Goal: Information Seeking & Learning: Compare options

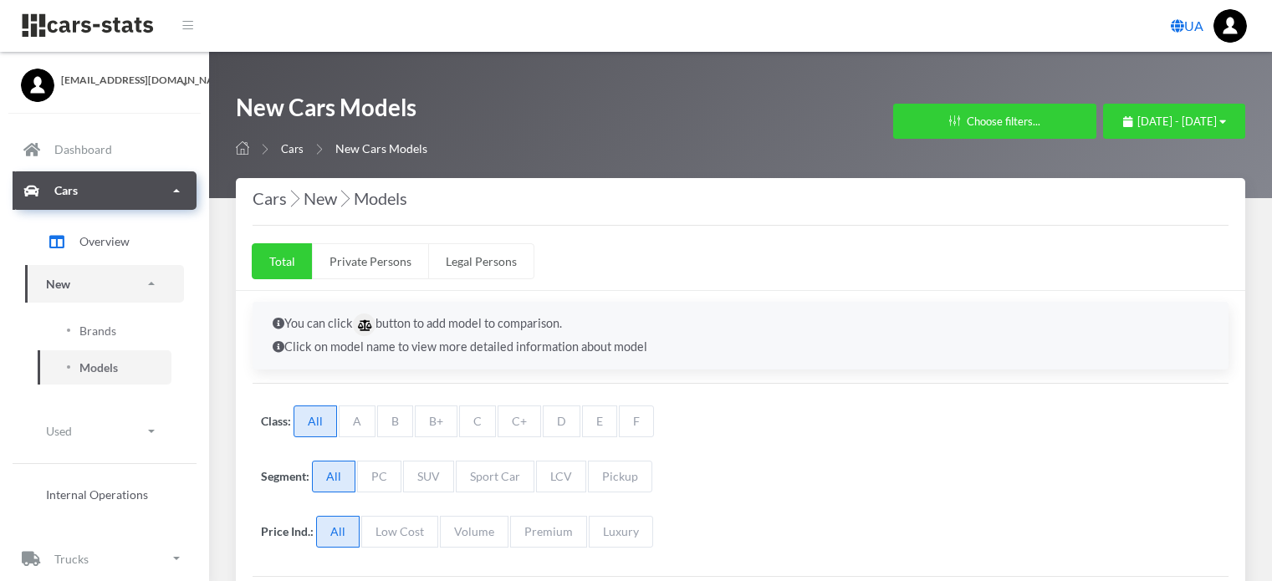
select select "25"
select select "MERCEDES-BENZ"
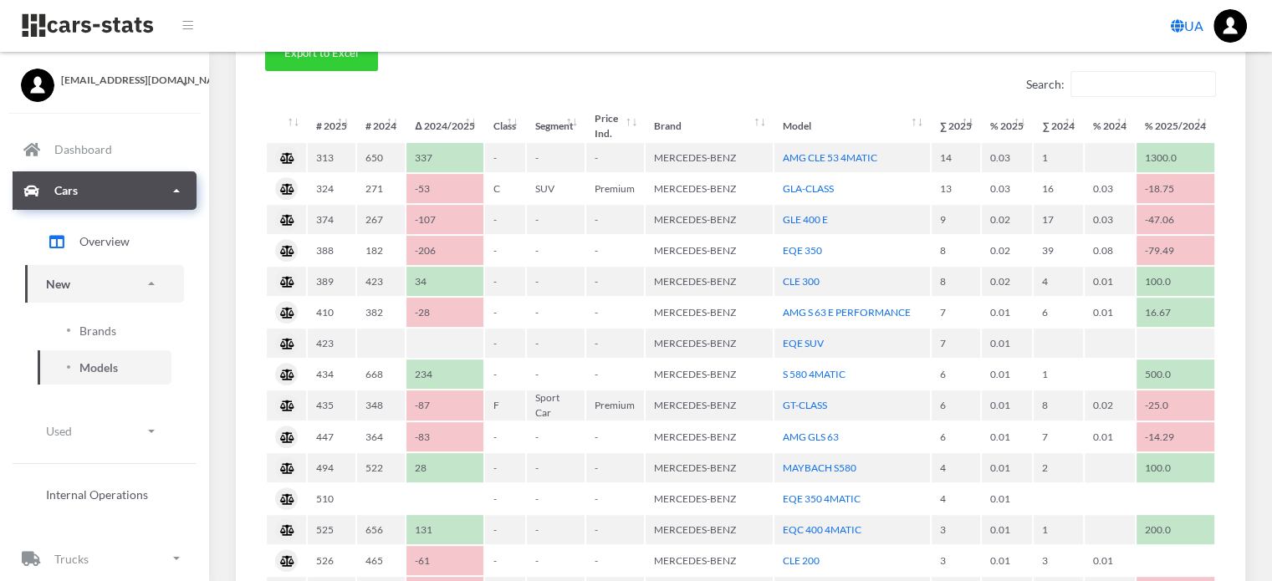
scroll to position [1003, 0]
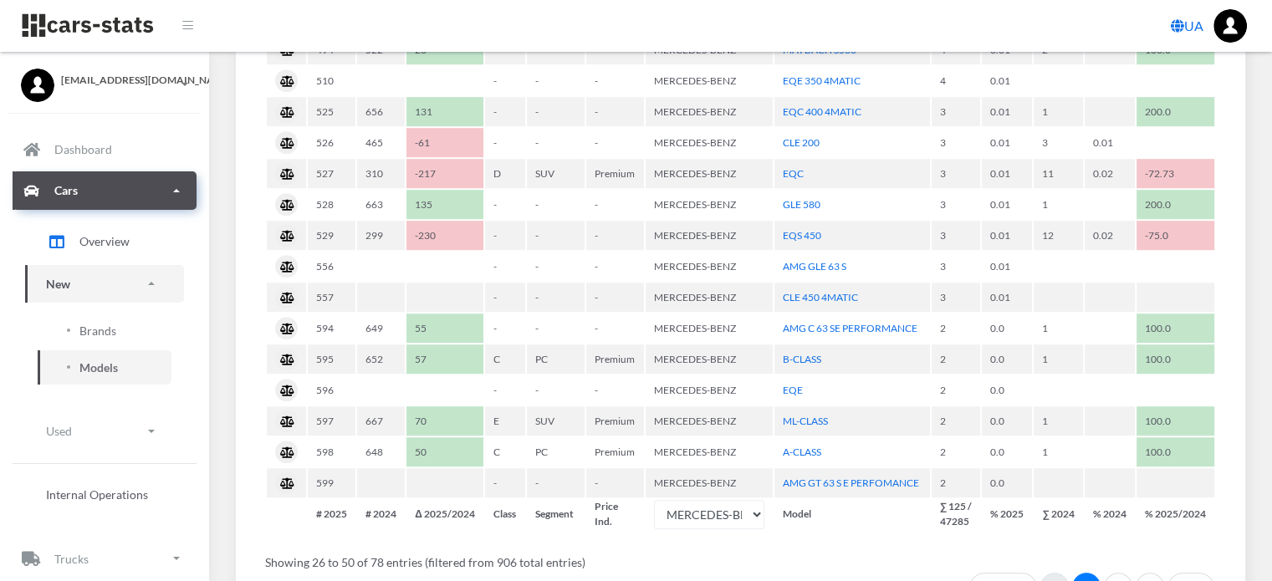
click at [1056, 576] on link "1" at bounding box center [1054, 588] width 28 height 30
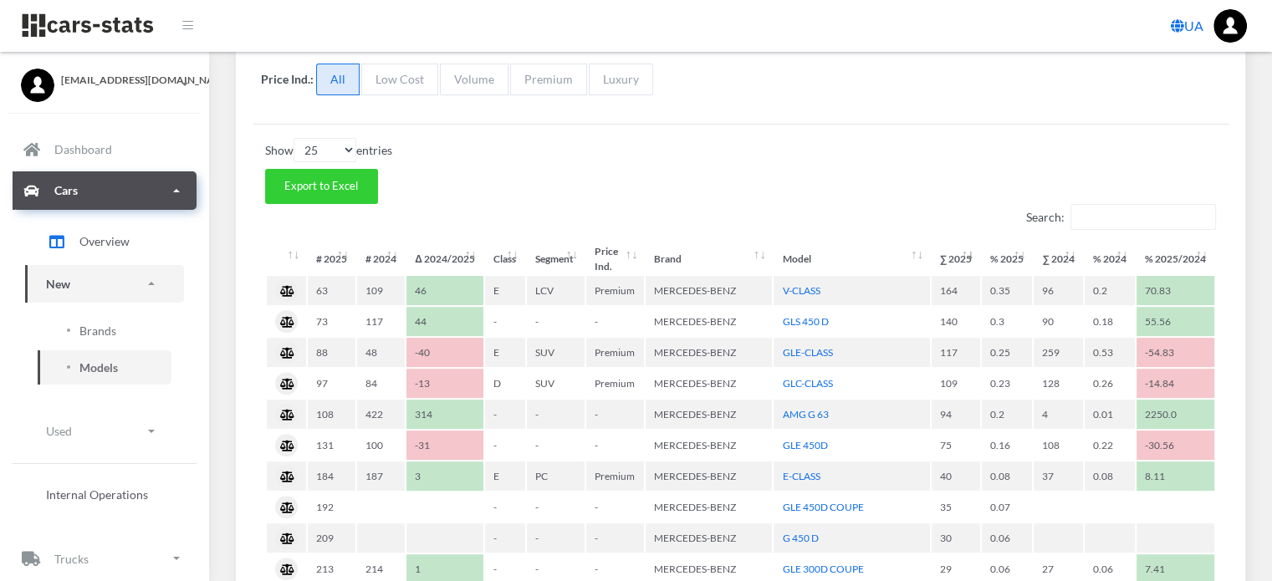
scroll to position [524, 0]
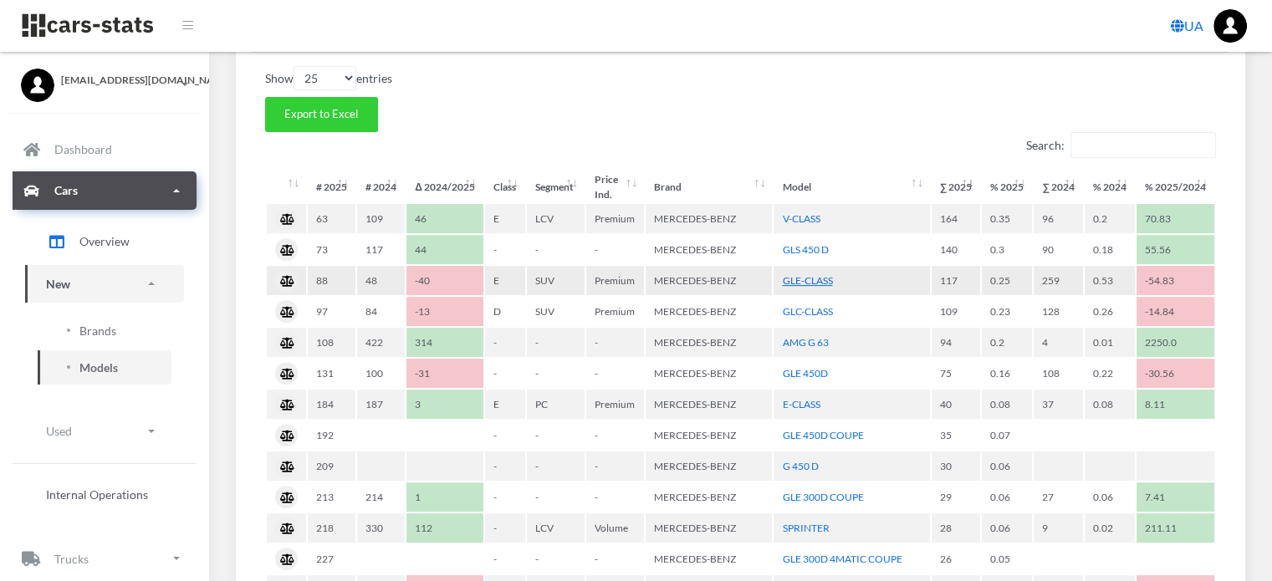
click at [809, 275] on link "GLE-CLASS" at bounding box center [807, 280] width 50 height 13
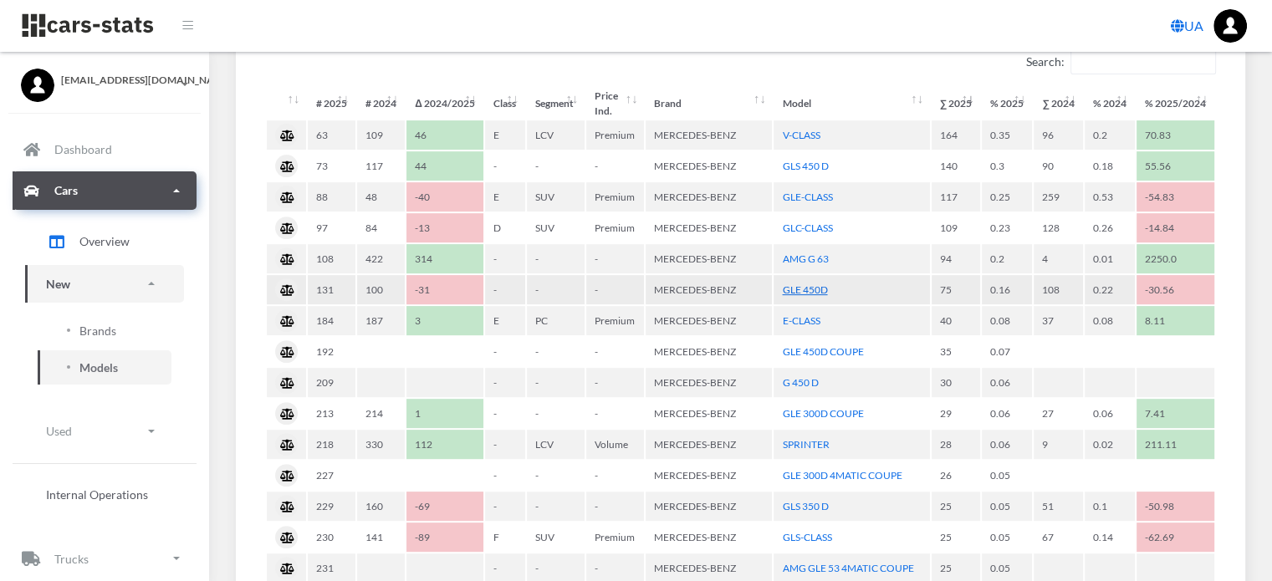
click at [806, 286] on link "GLE 450D" at bounding box center [804, 289] width 45 height 13
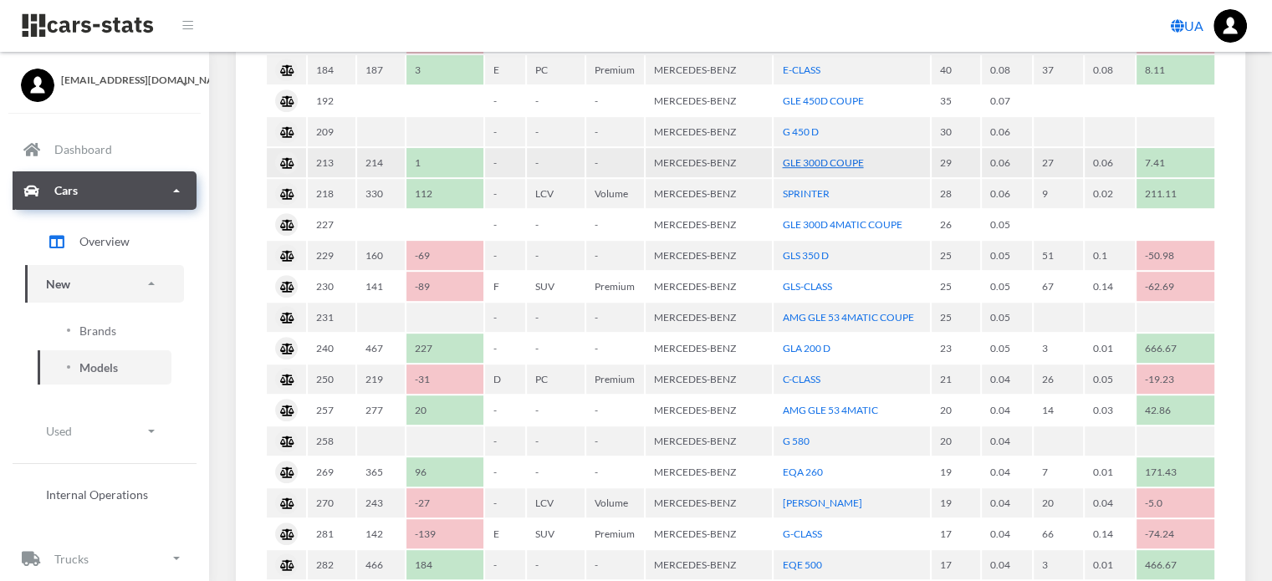
scroll to position [942, 0]
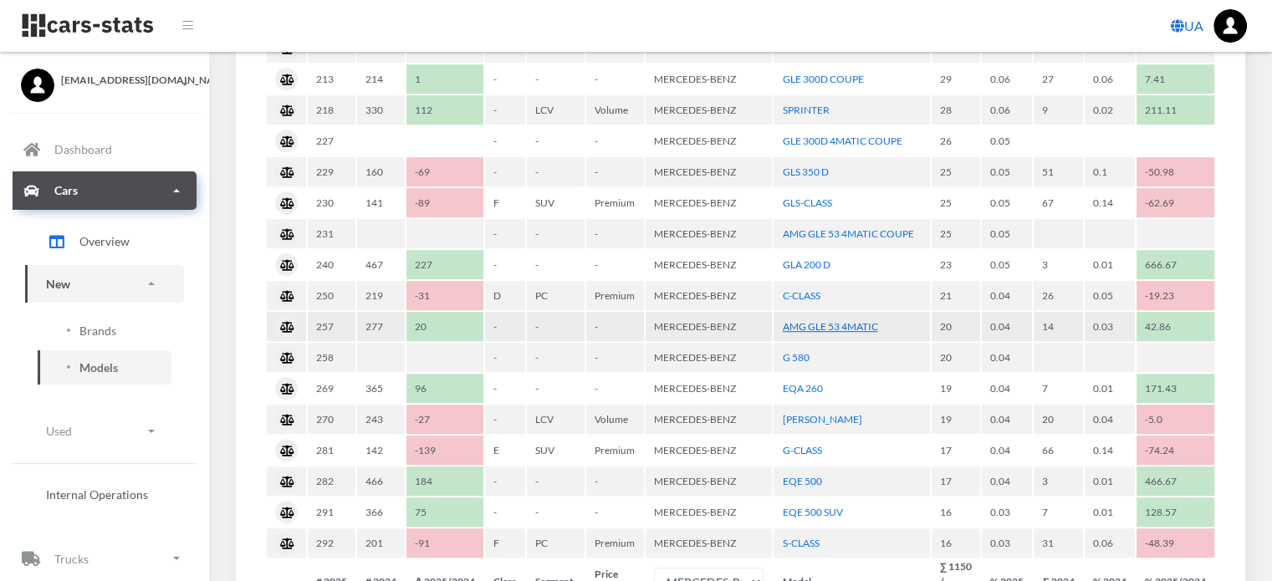
click at [849, 320] on link "AMG GLE 53 4MATIC" at bounding box center [829, 326] width 95 height 13
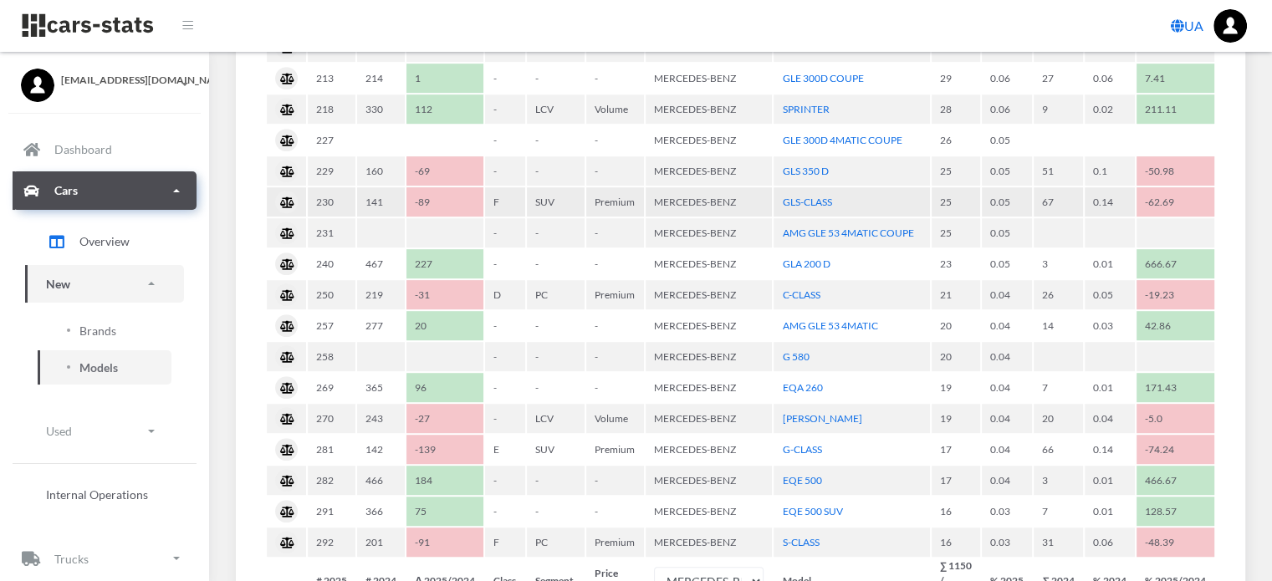
scroll to position [1027, 0]
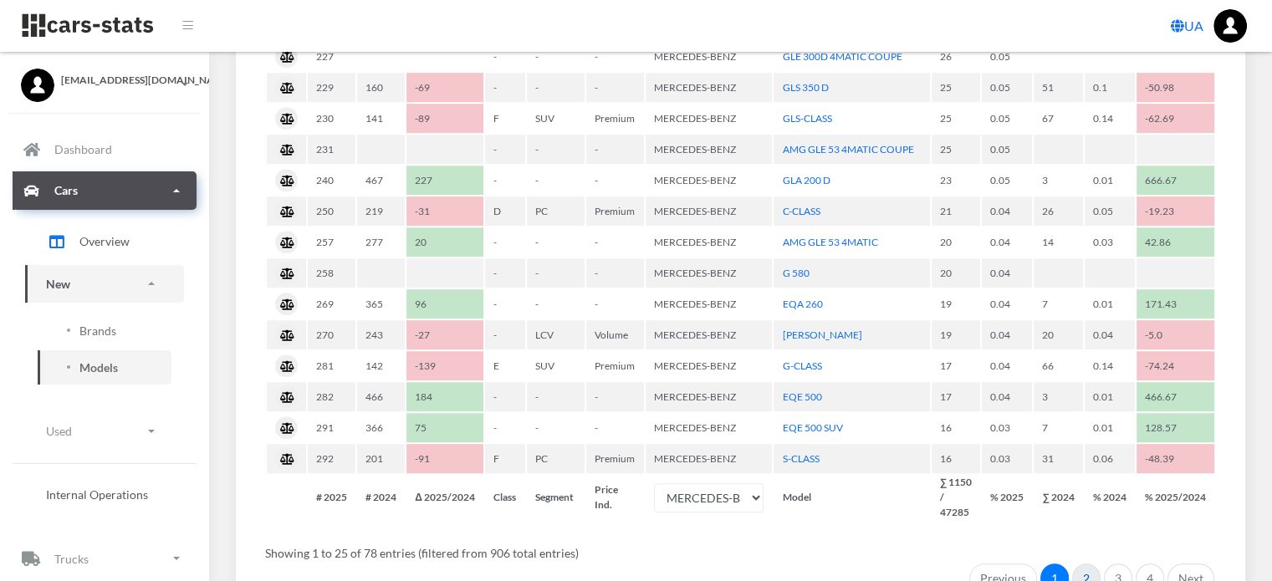
click at [1084, 564] on link "2" at bounding box center [1086, 579] width 28 height 30
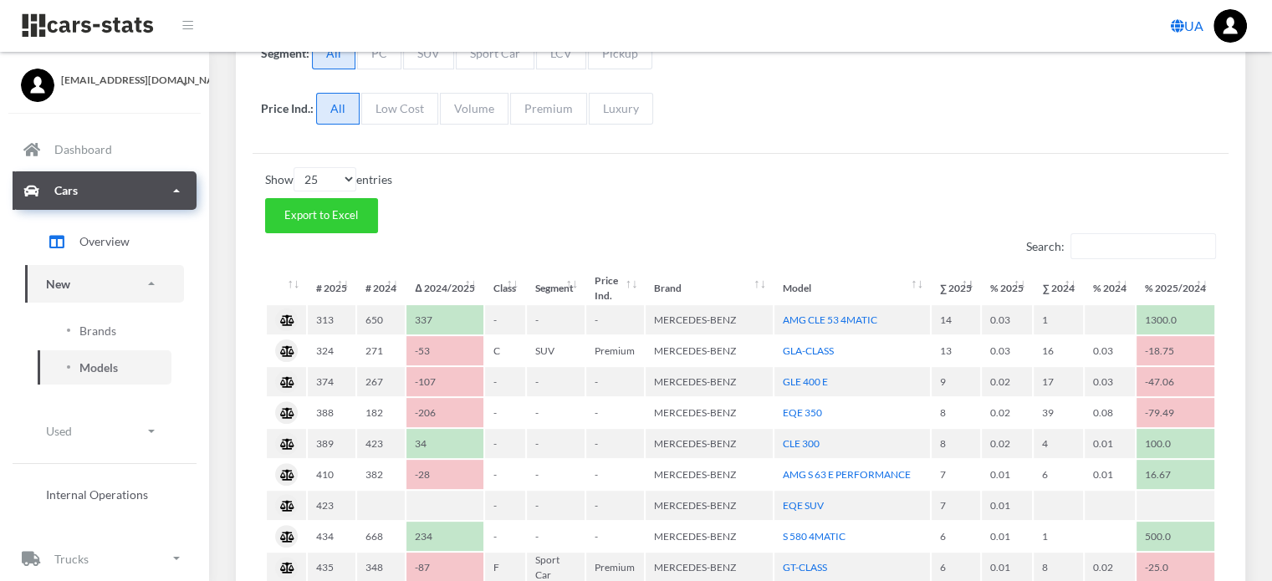
scroll to position [525, 0]
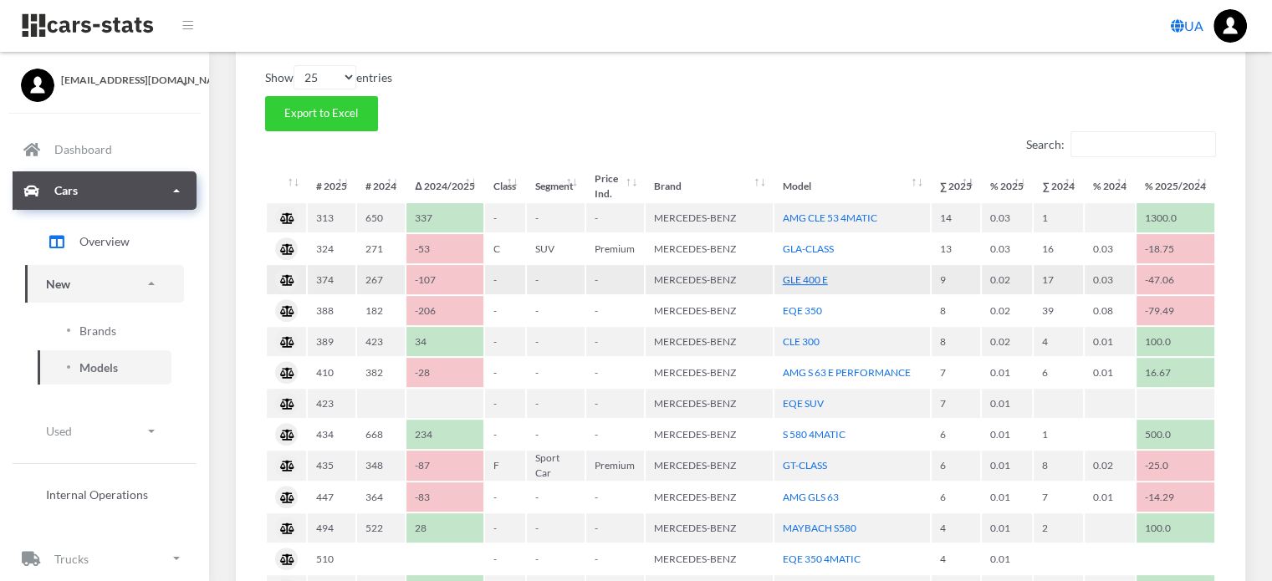
click at [808, 277] on link "GLE 400 E" at bounding box center [805, 279] width 45 height 13
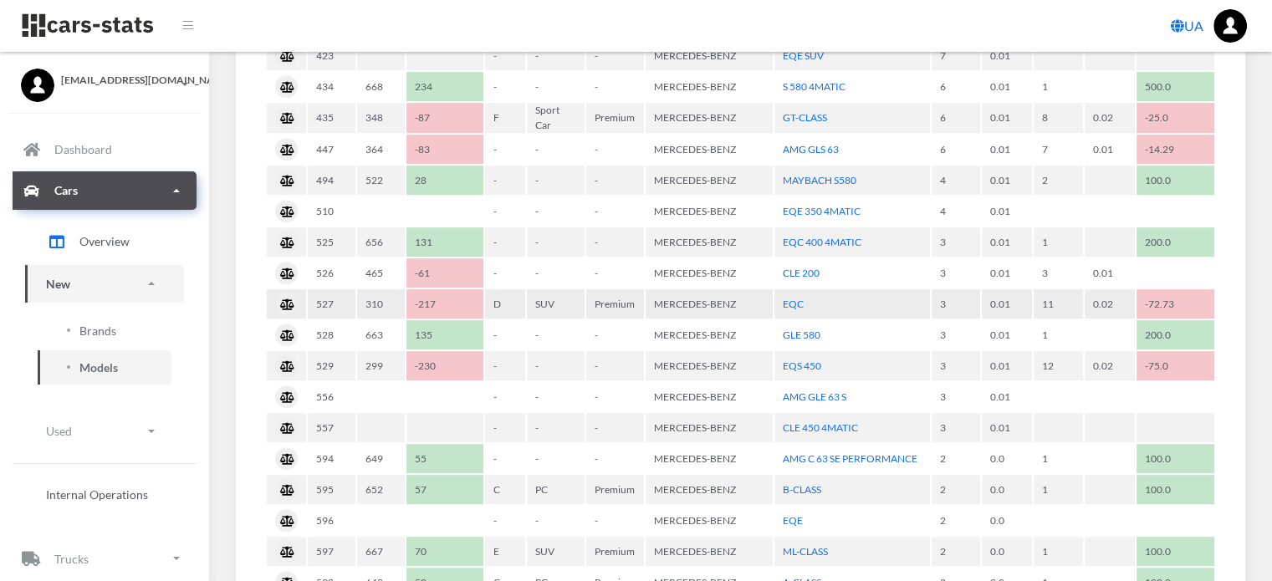
scroll to position [943, 0]
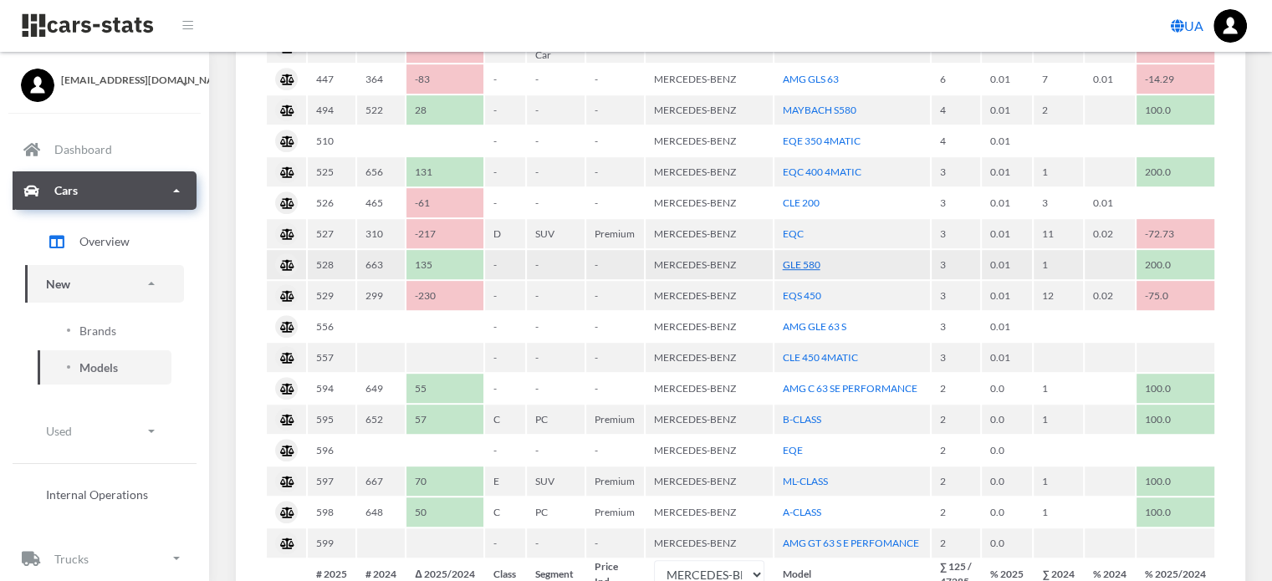
click at [809, 258] on link "GLE 580" at bounding box center [802, 264] width 38 height 13
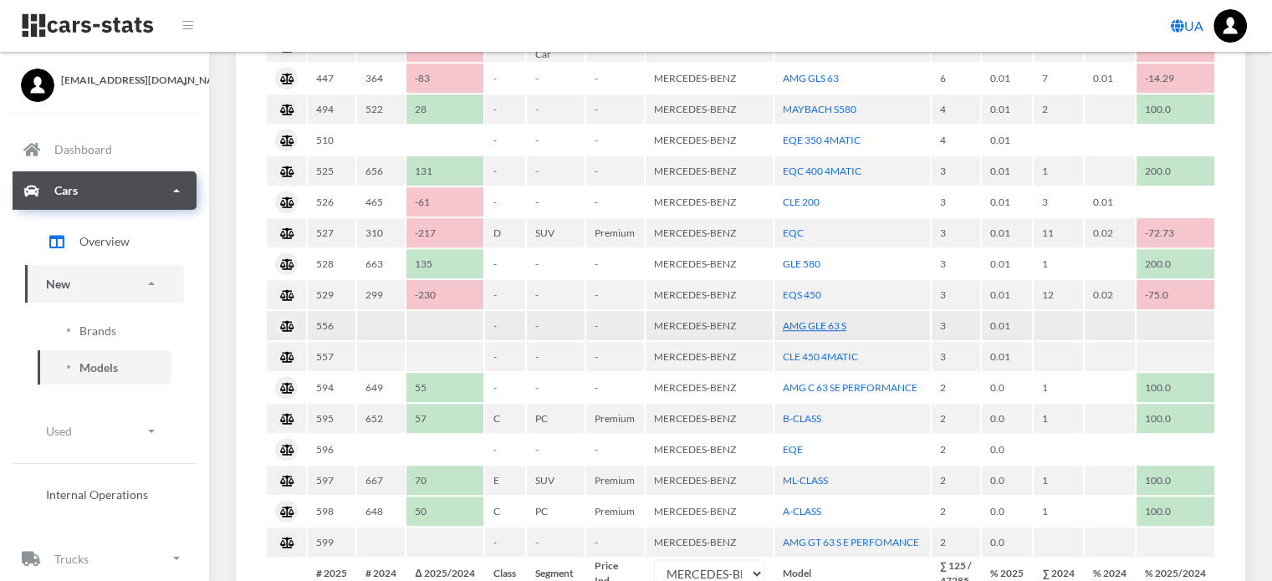
click at [835, 319] on link "AMG GLE 63 S" at bounding box center [815, 325] width 64 height 13
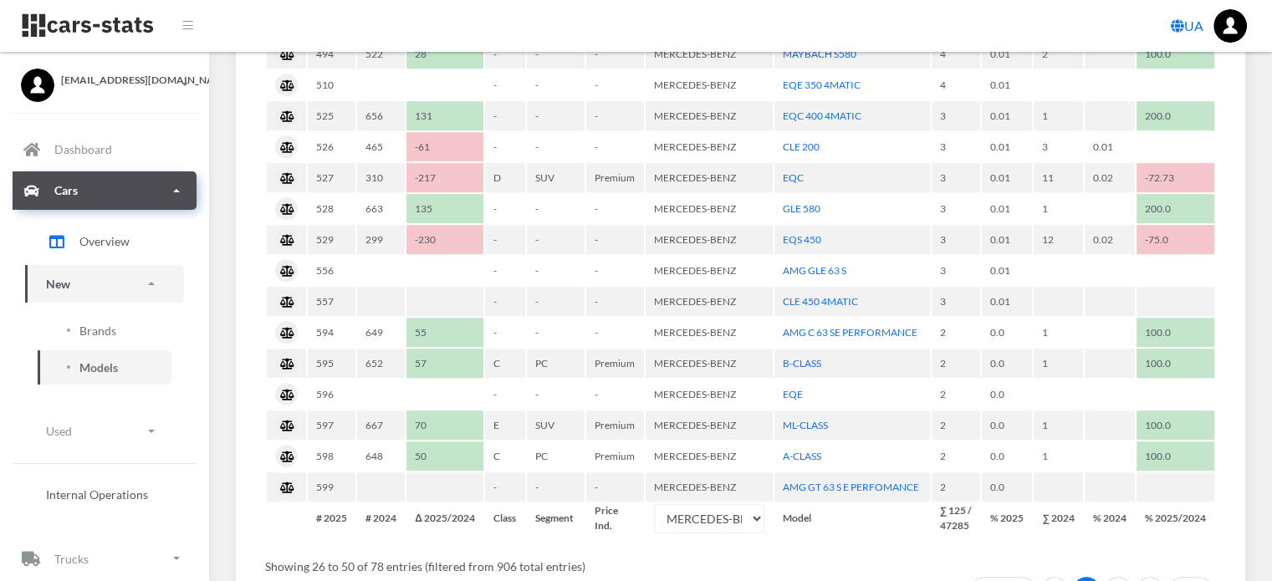
scroll to position [1029, 0]
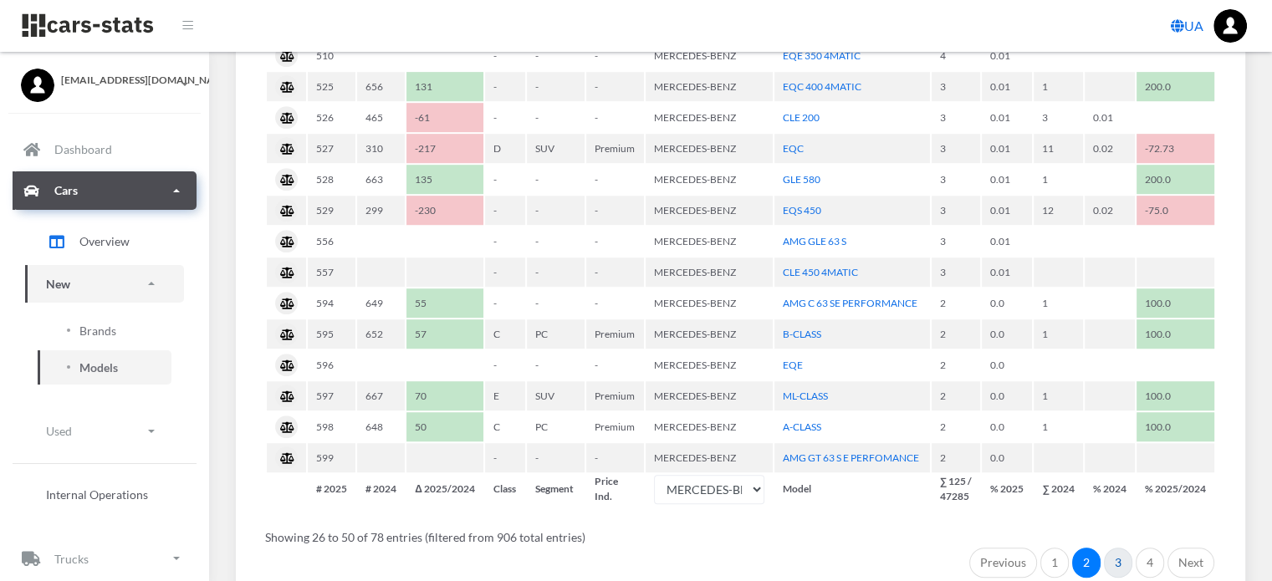
click at [1108, 550] on link "3" at bounding box center [1118, 563] width 28 height 30
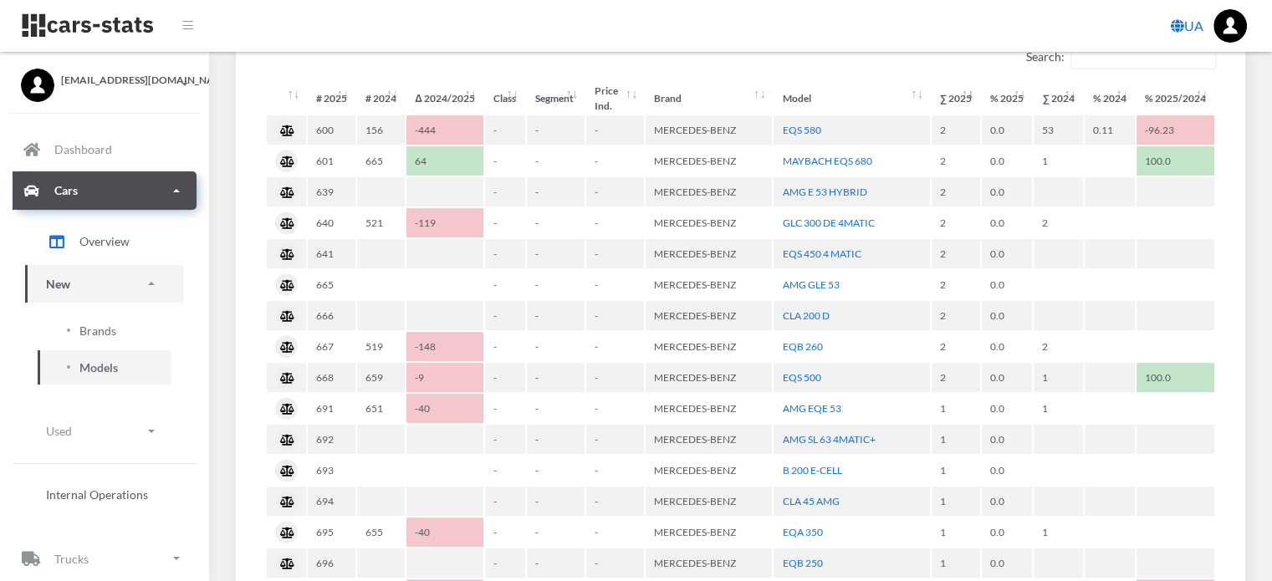
scroll to position [526, 0]
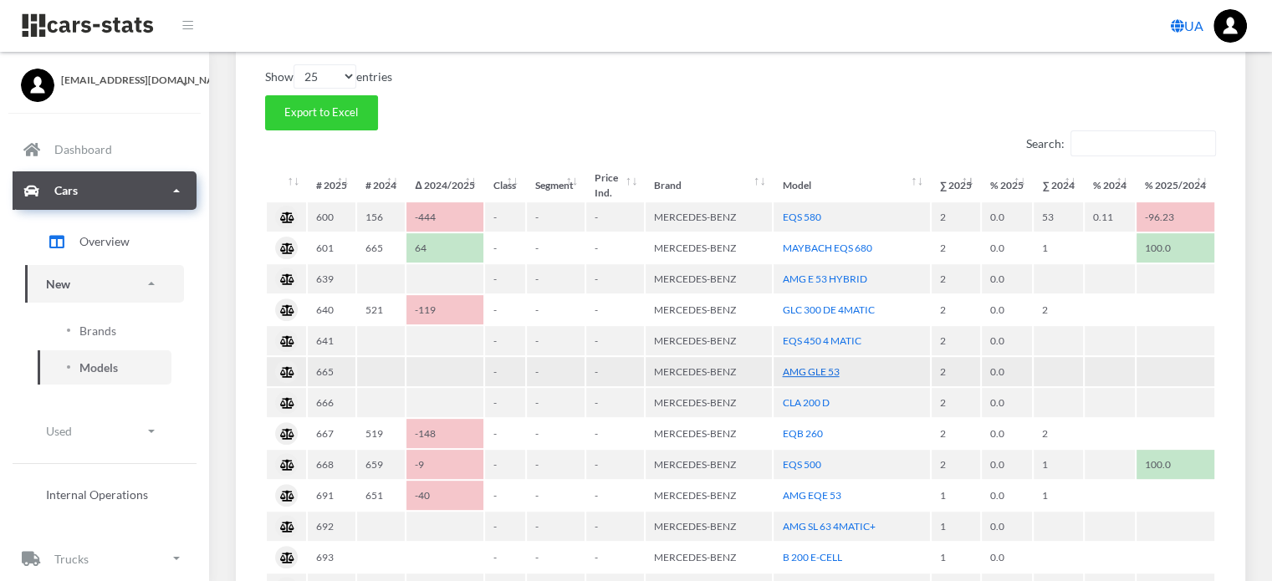
click at [828, 370] on link "AMG GLE 53" at bounding box center [810, 371] width 57 height 13
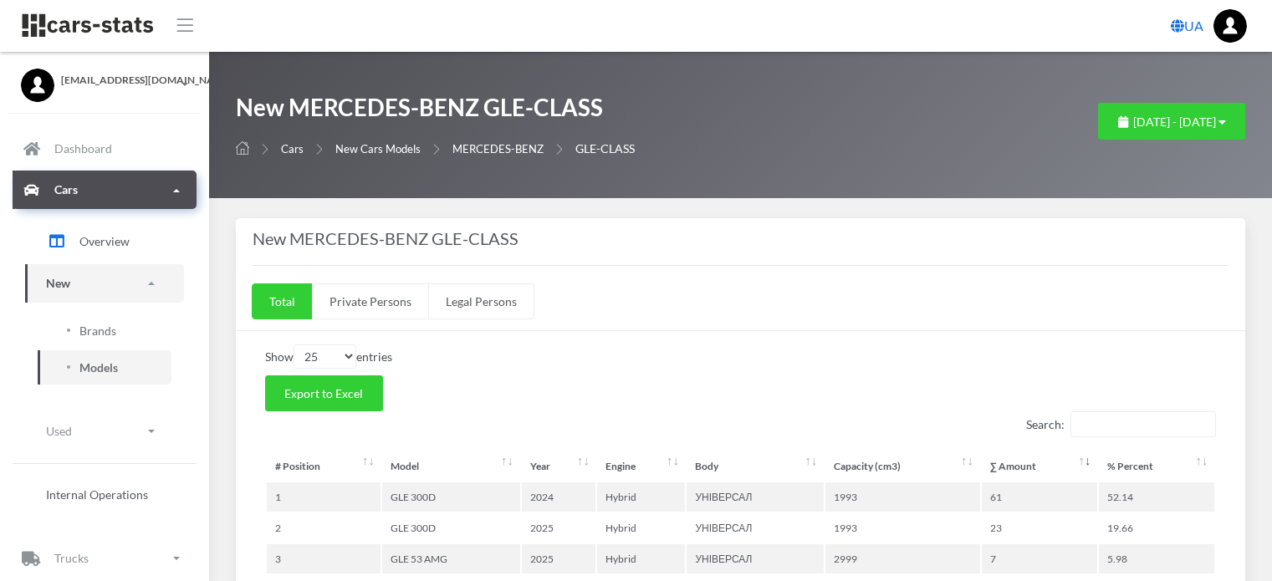
select select "25"
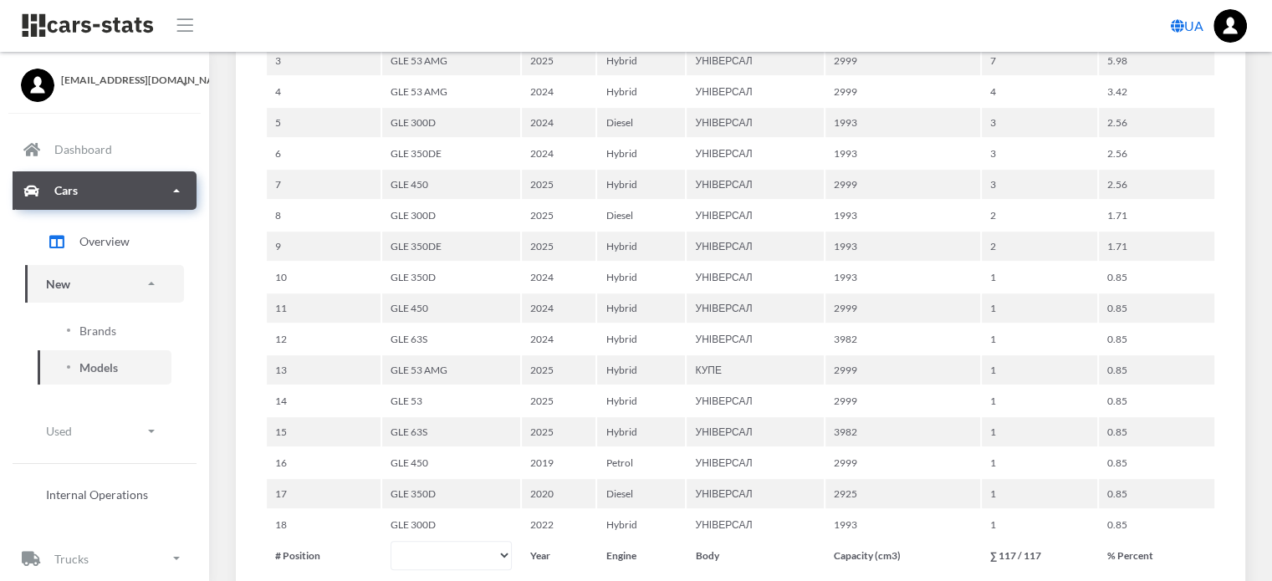
scroll to position [502, 0]
click at [106, 335] on span "Brands" at bounding box center [97, 331] width 37 height 18
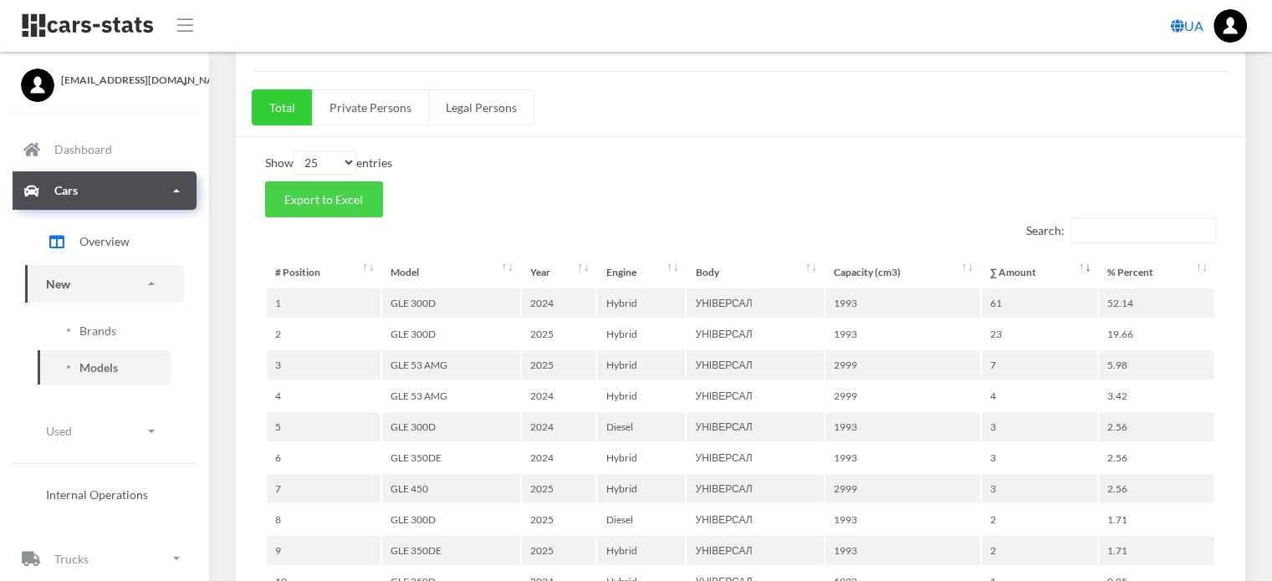
scroll to position [251, 0]
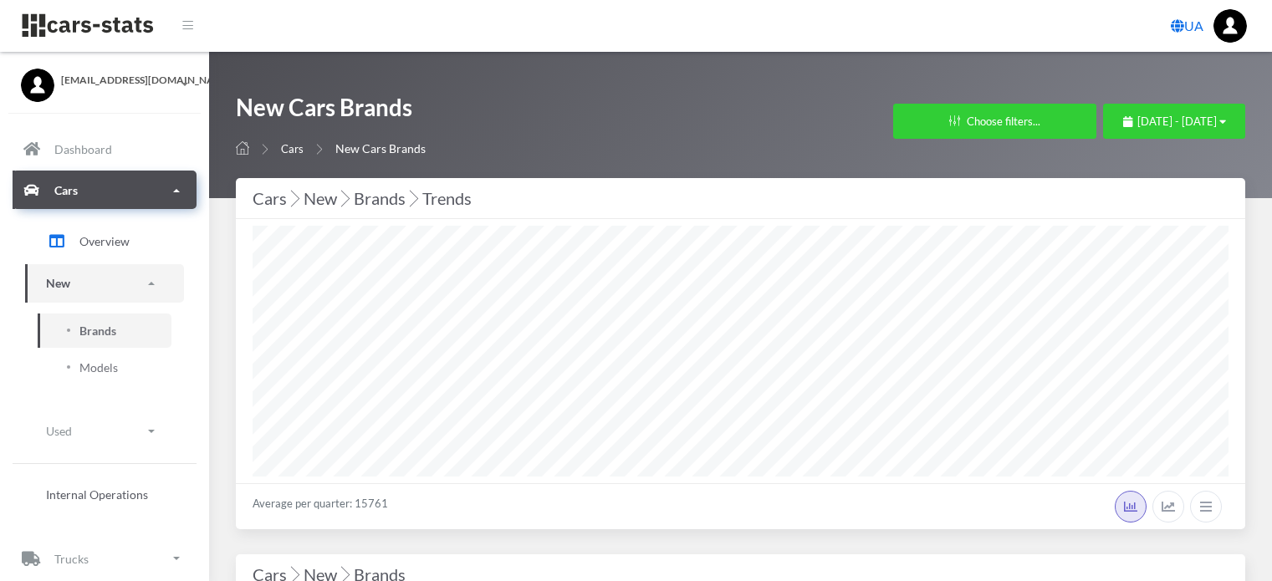
select select "25"
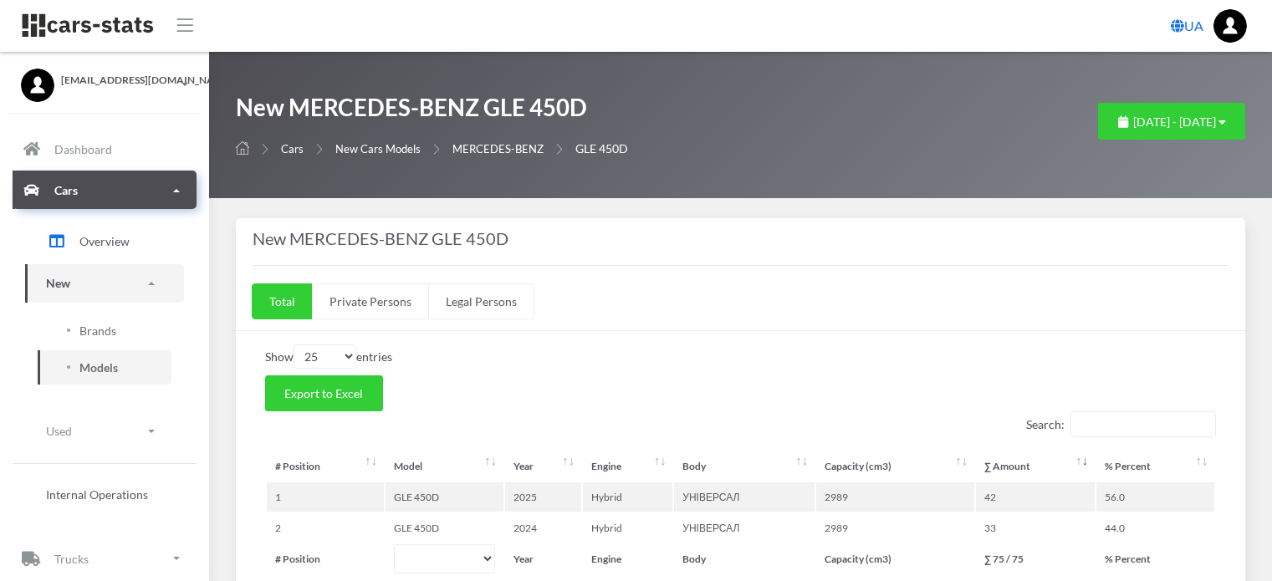
select select "25"
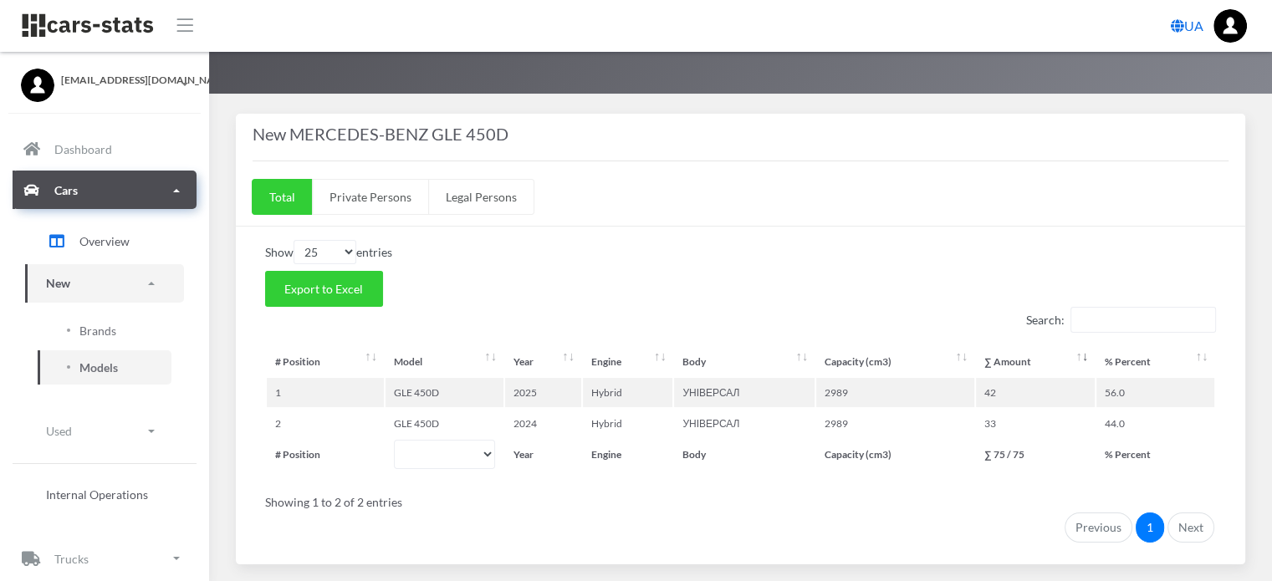
scroll to position [154, 0]
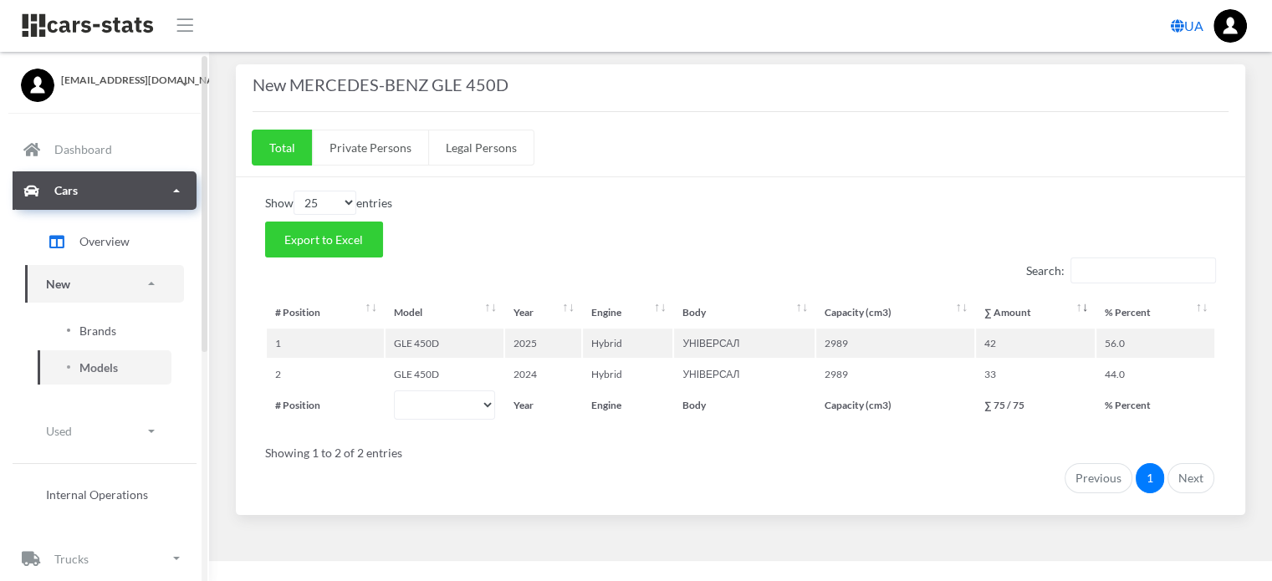
click at [104, 325] on span "Brands" at bounding box center [97, 331] width 37 height 18
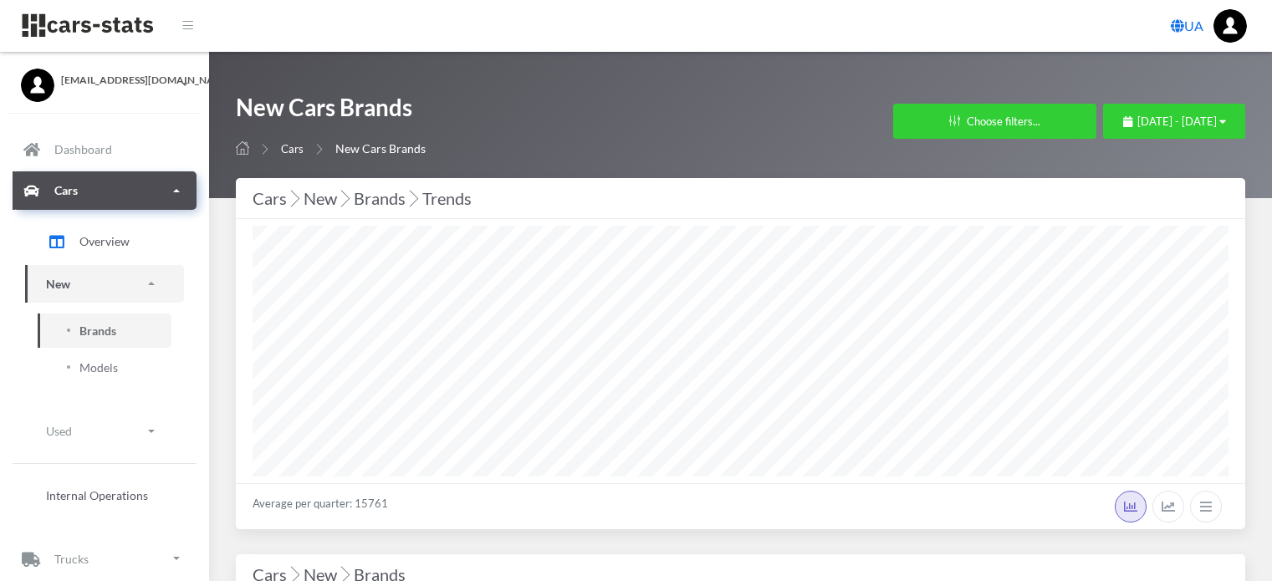
select select "25"
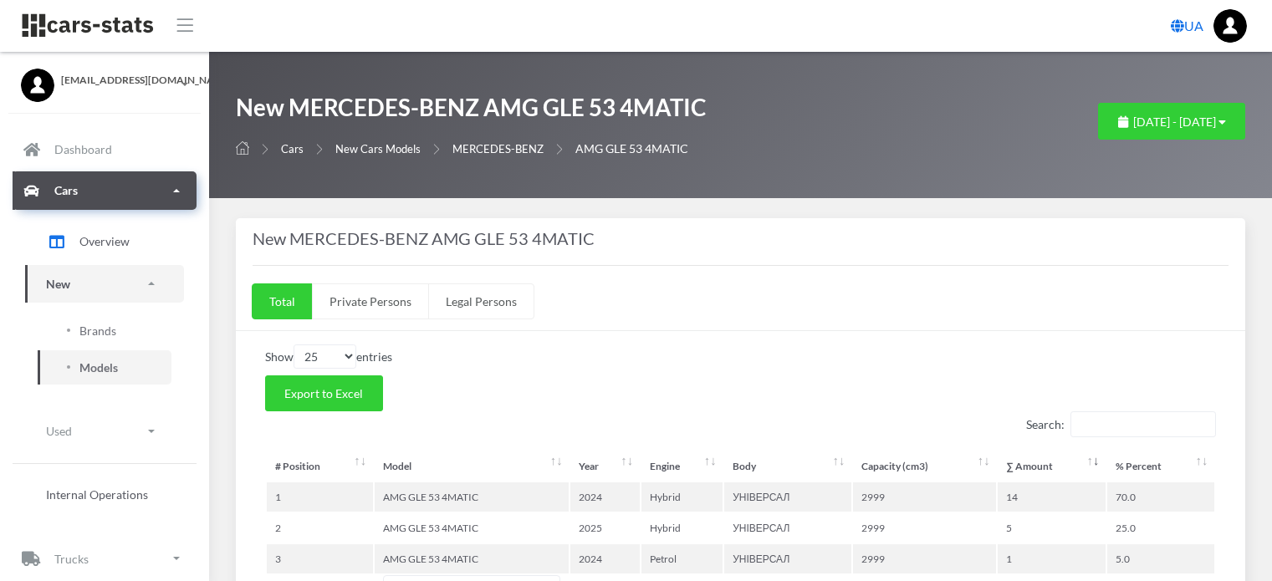
select select "25"
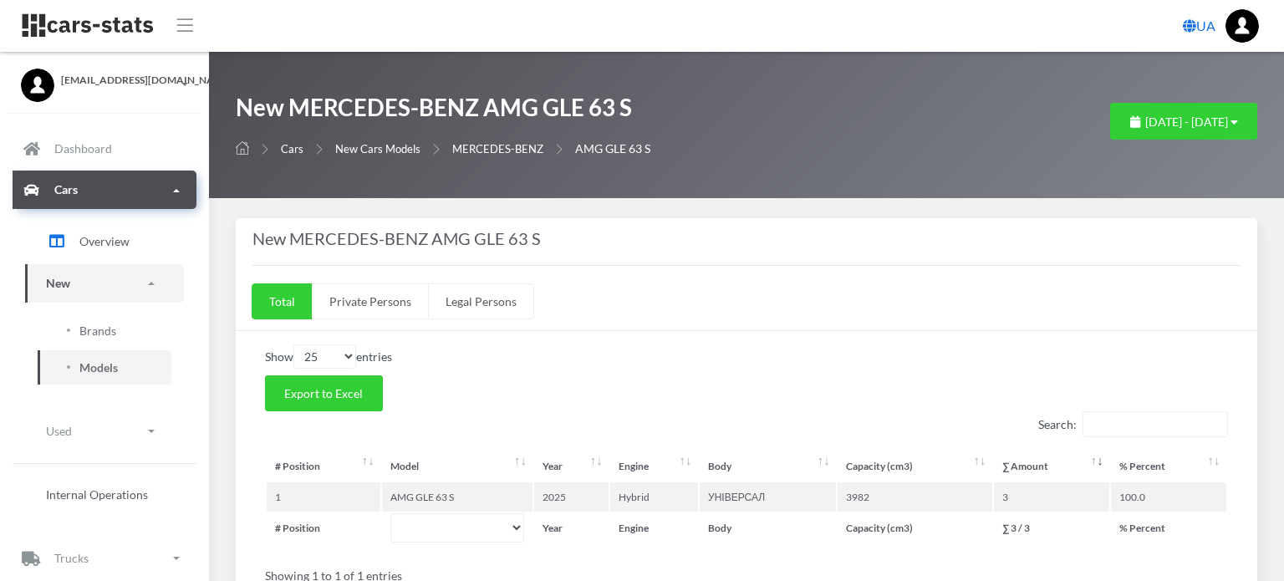
select select "25"
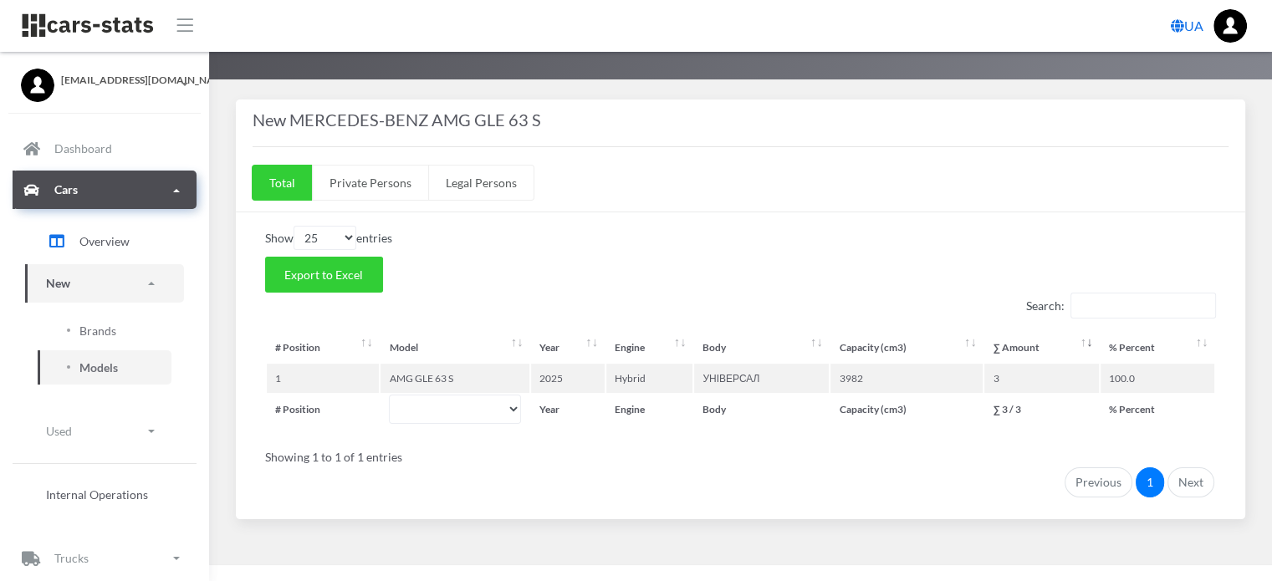
scroll to position [124, 0]
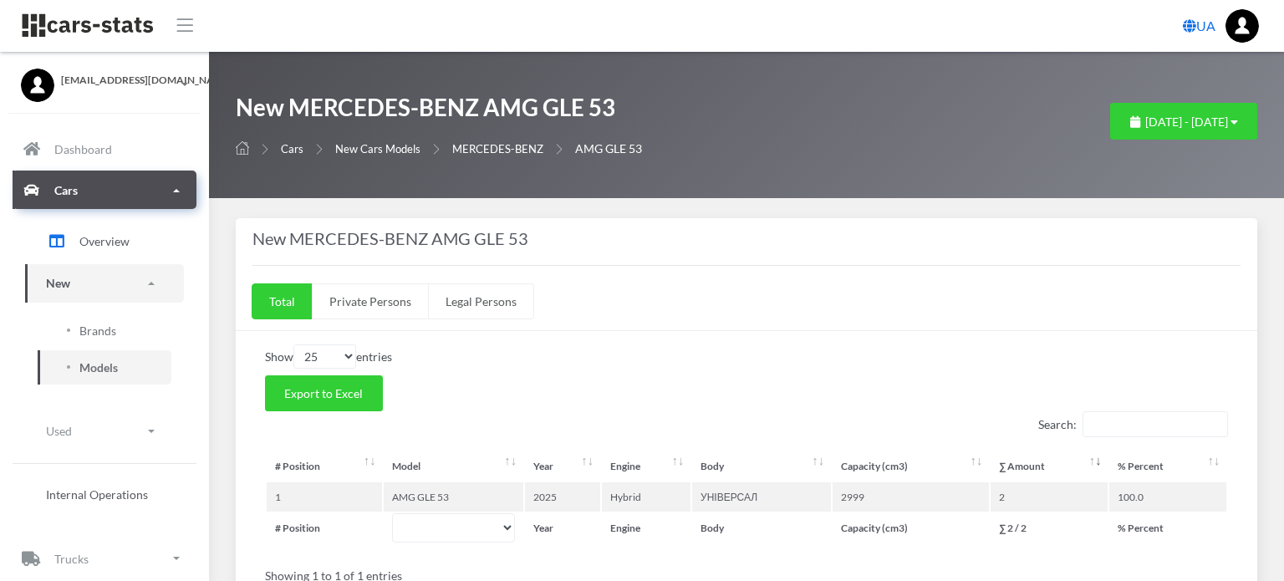
select select "25"
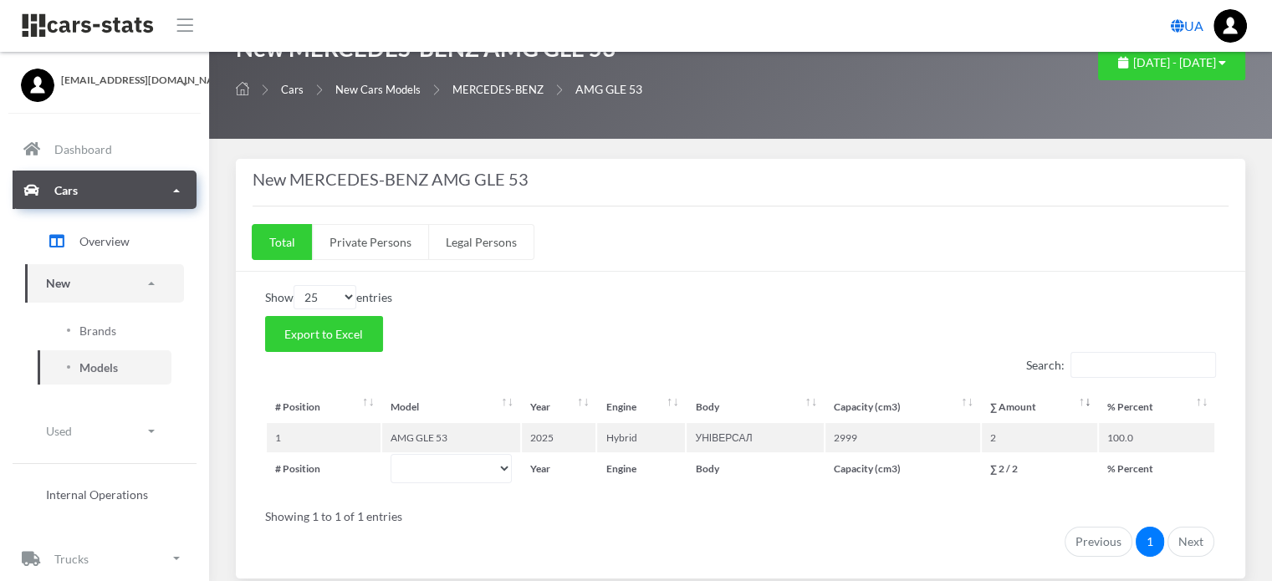
scroll to position [124, 0]
